Goal: Task Accomplishment & Management: Use online tool/utility

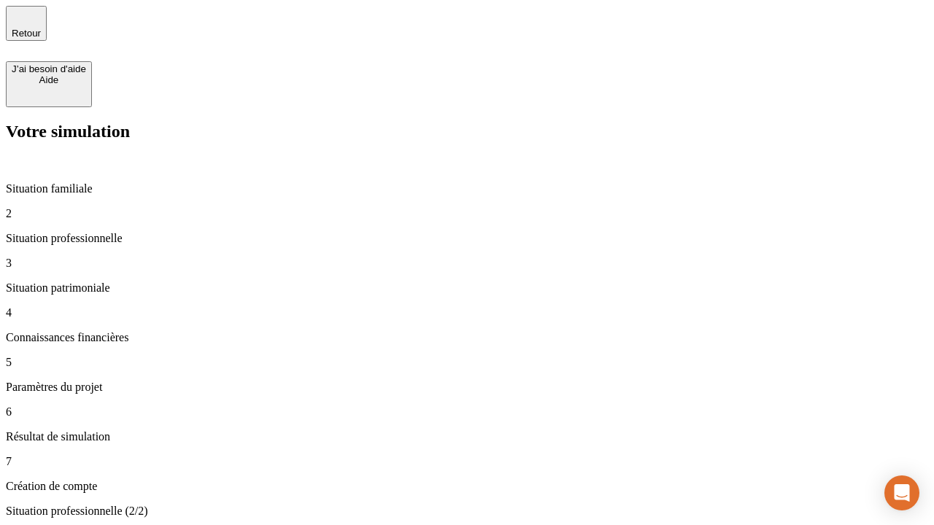
type input "30 000"
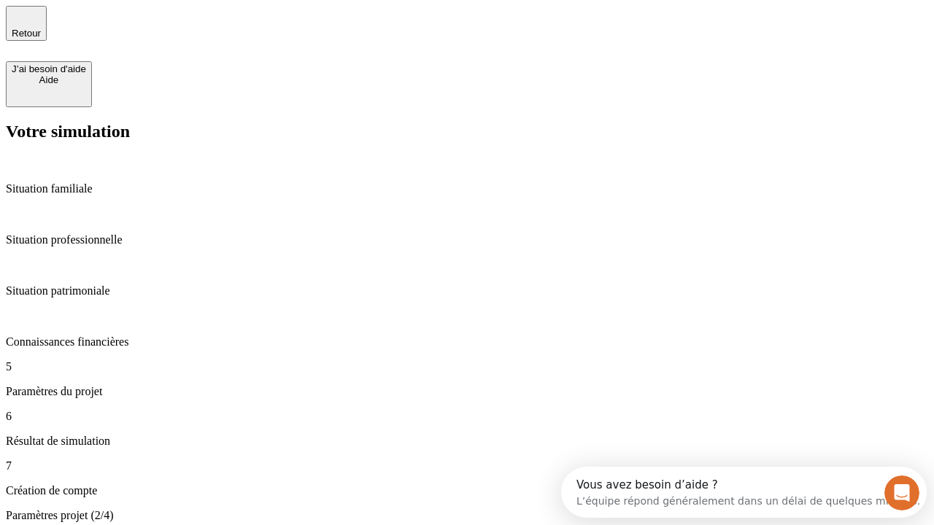
type input "25"
type input "1 000"
type input "640"
